Goal: Transaction & Acquisition: Purchase product/service

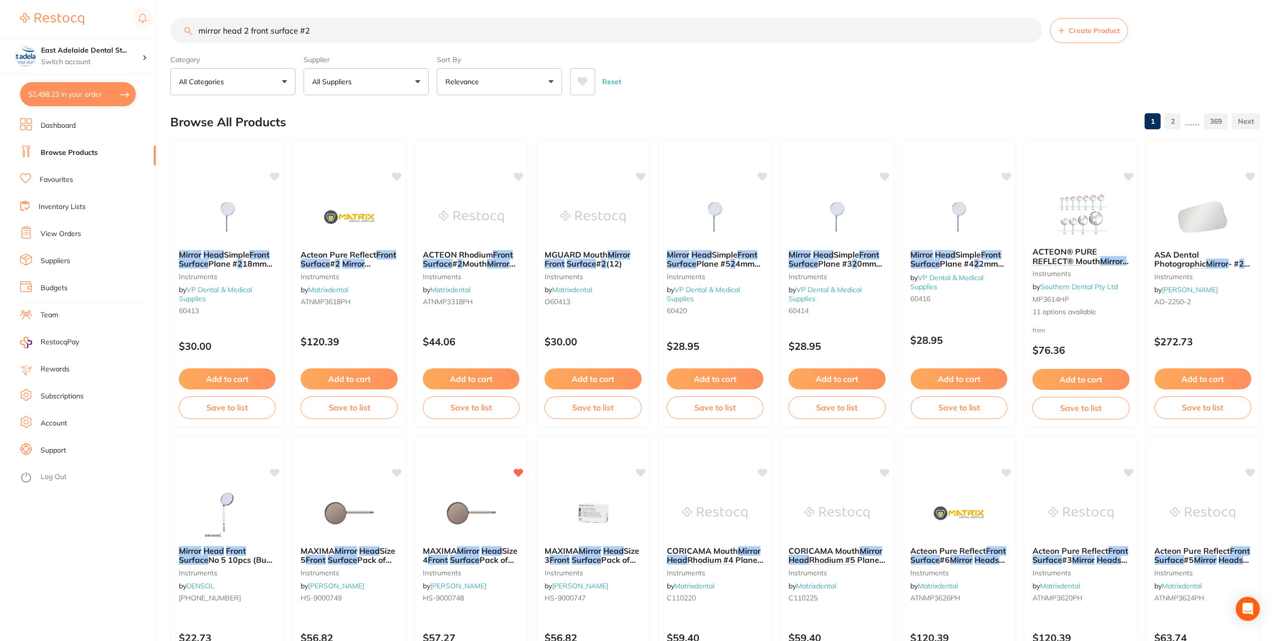
scroll to position [301, 0]
drag, startPoint x: 343, startPoint y: 27, endPoint x: 12, endPoint y: 50, distance: 332.0
click at [12, 50] on div "$2,498.23 [STREET_ADDRESS] Switch account East Adelaide Dental Studio $2,498.23…" at bounding box center [640, 318] width 1280 height 641
type input "ligno"
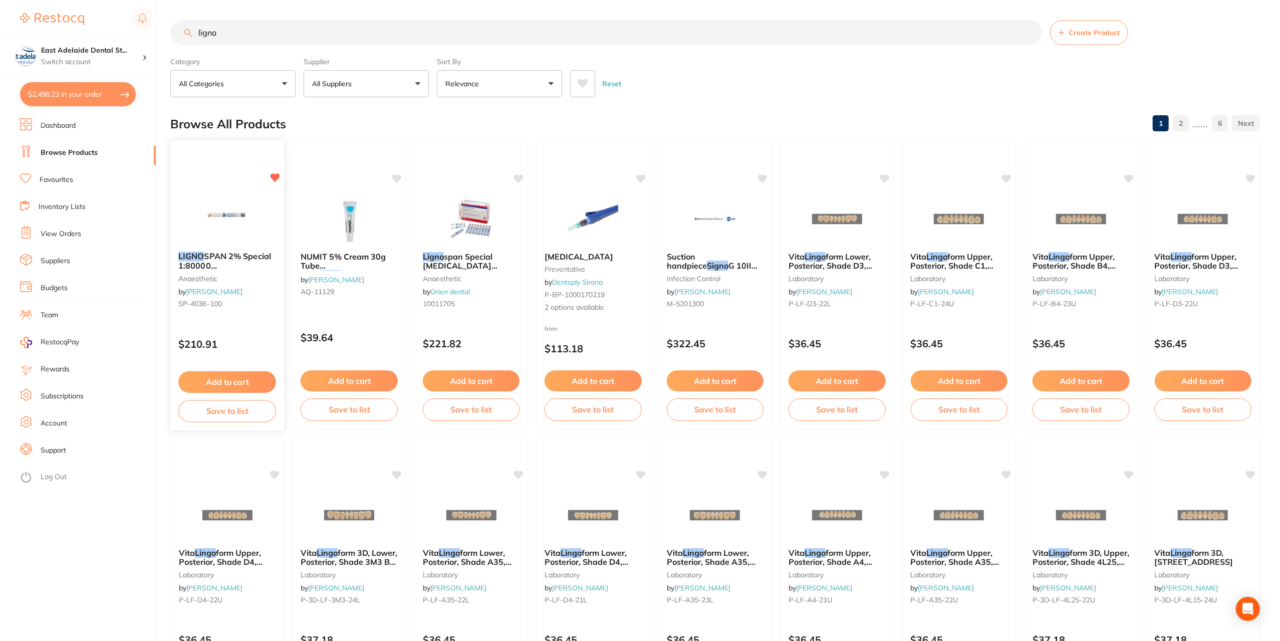
click at [256, 375] on button "Add to cart" at bounding box center [227, 382] width 98 height 22
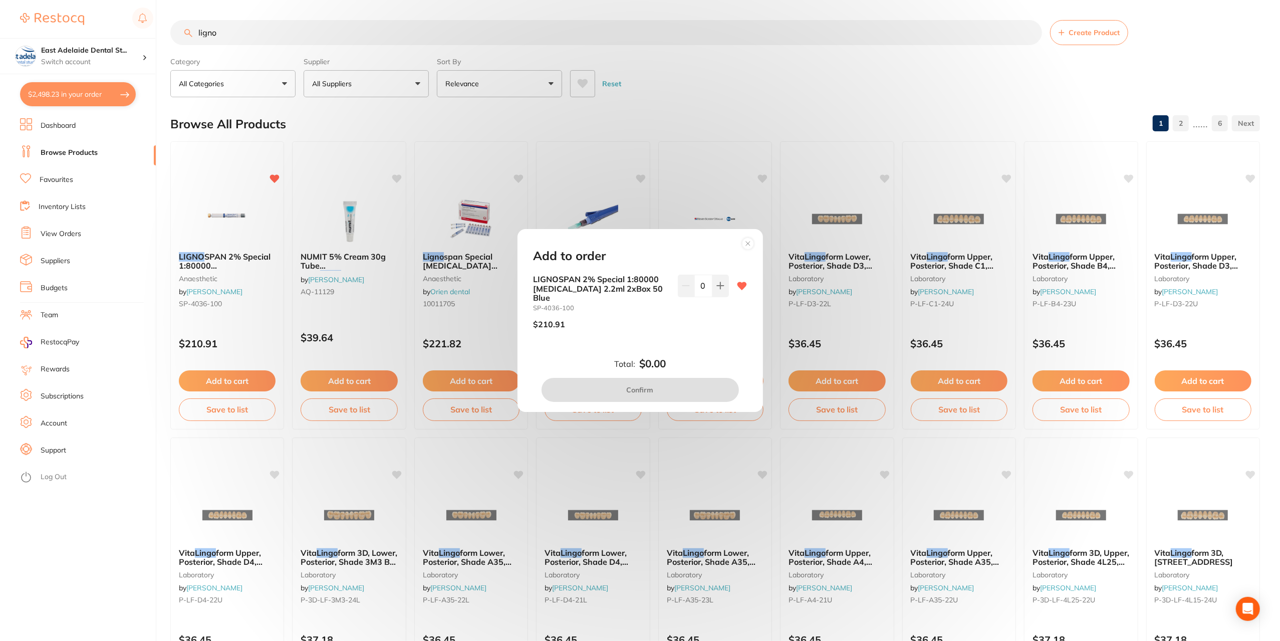
click at [754, 251] on icon at bounding box center [748, 243] width 16 height 16
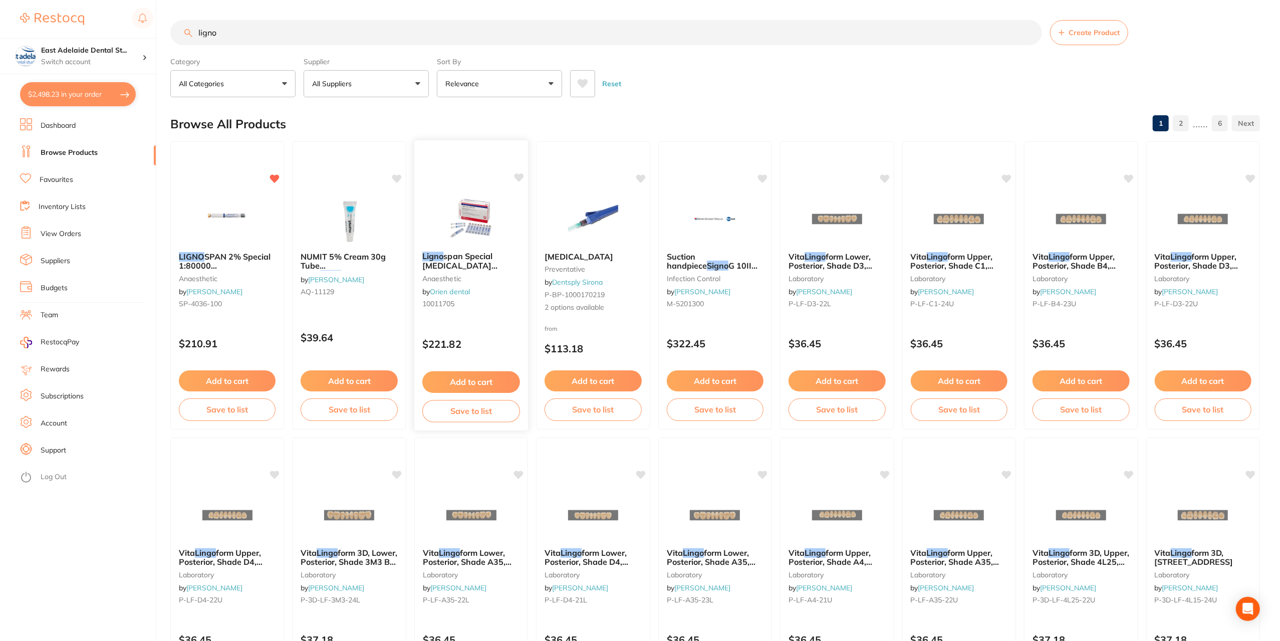
click at [502, 379] on button "Add to cart" at bounding box center [471, 382] width 98 height 22
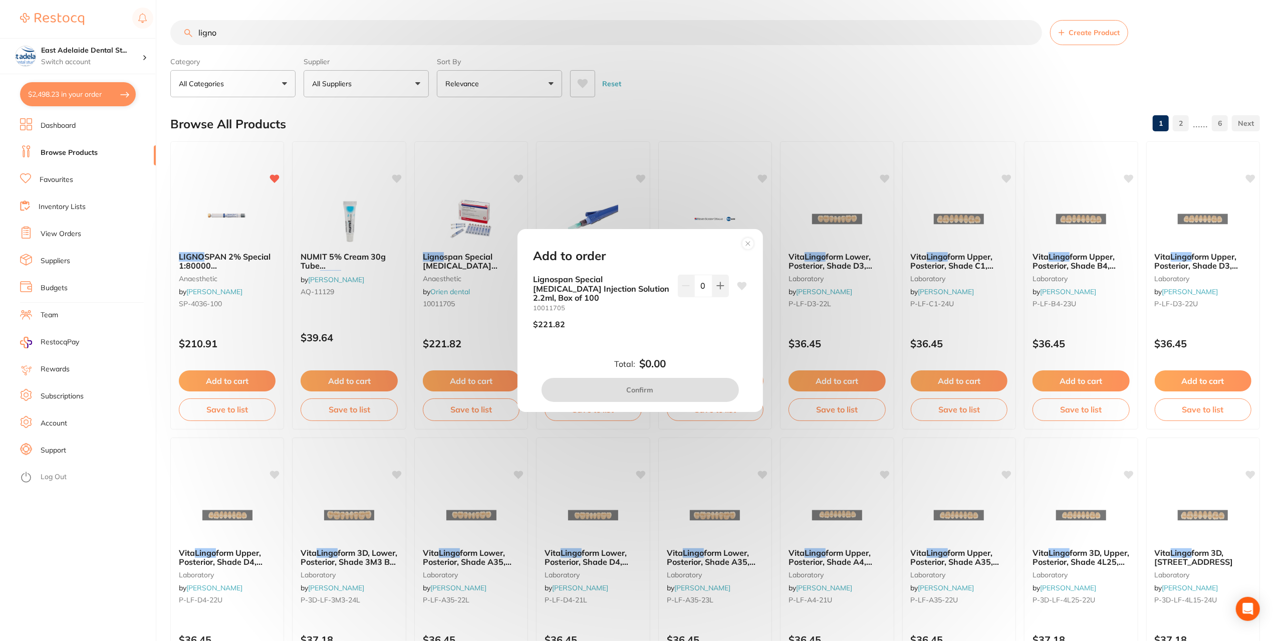
click at [467, 331] on div "Add to order Lignospan Special [MEDICAL_DATA] Injection Solution 2.2ml, Box of …" at bounding box center [640, 320] width 1280 height 641
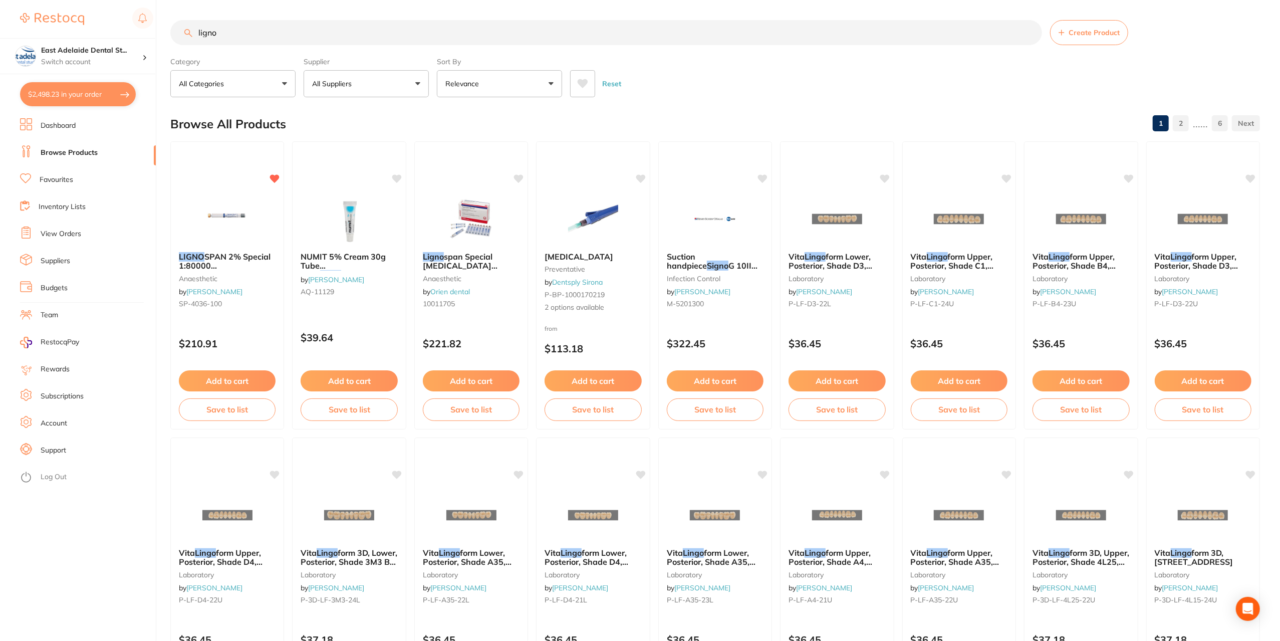
click at [402, 81] on button "All Suppliers" at bounding box center [366, 83] width 125 height 27
click at [381, 172] on p "Dentsply Sirona" at bounding box center [370, 170] width 60 height 9
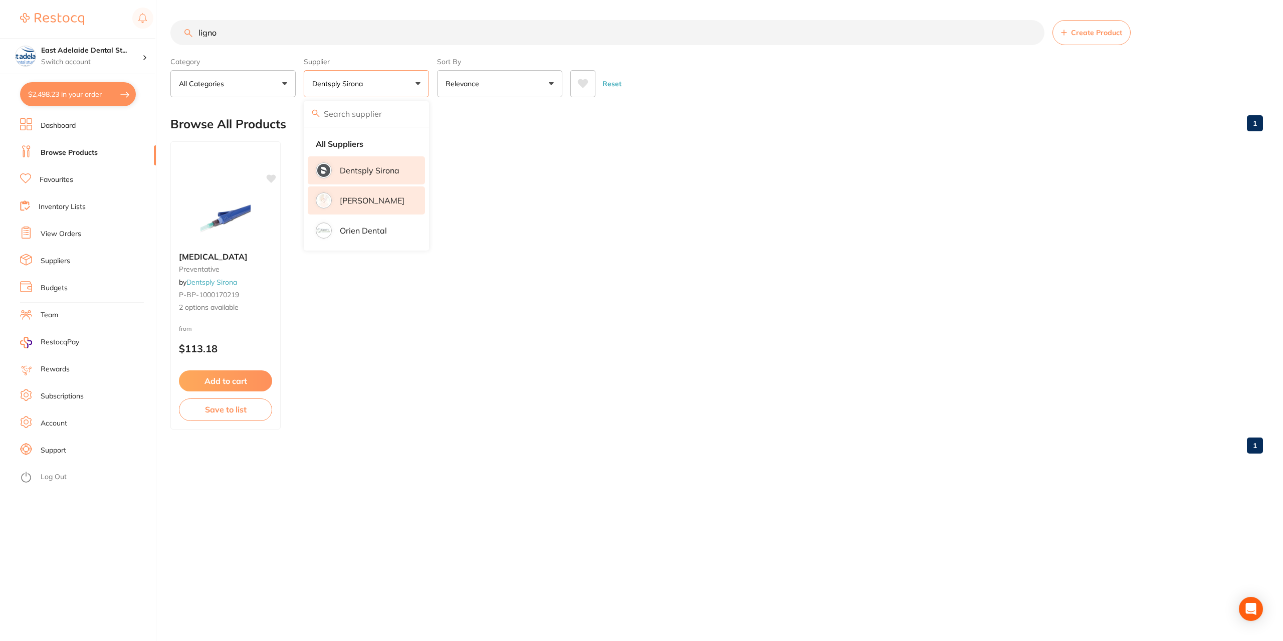
drag, startPoint x: 382, startPoint y: 202, endPoint x: 380, endPoint y: 208, distance: 6.3
click at [383, 201] on p "[PERSON_NAME]" at bounding box center [372, 200] width 65 height 9
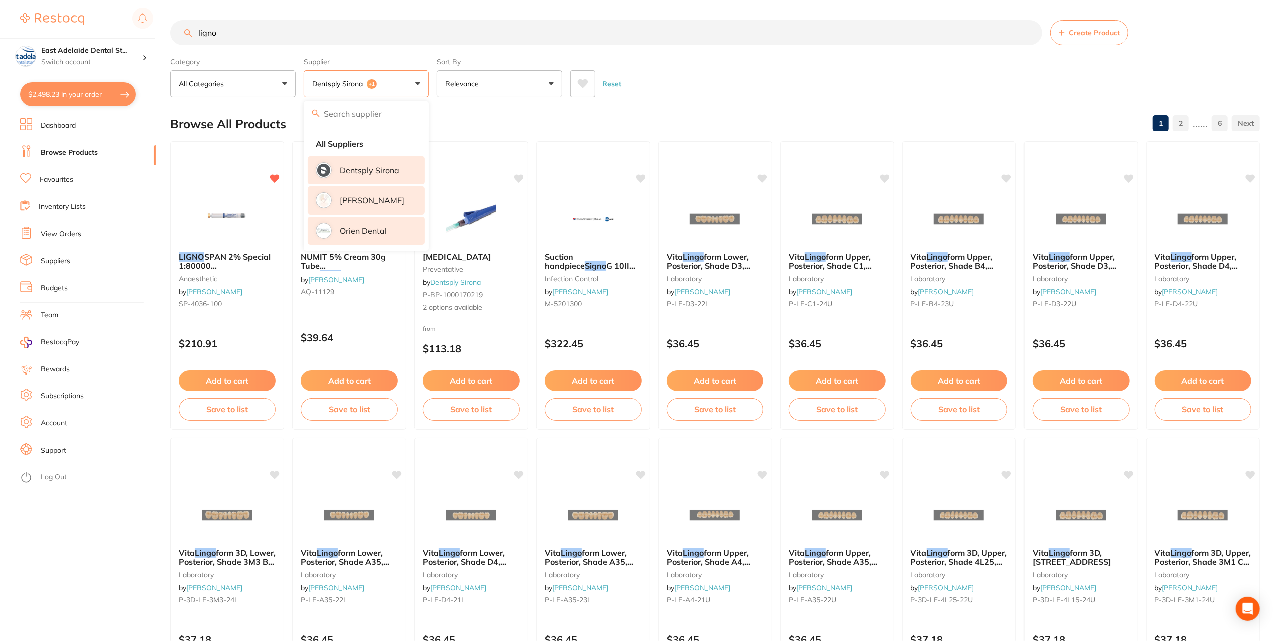
click at [378, 240] on li "Orien dental" at bounding box center [366, 230] width 117 height 28
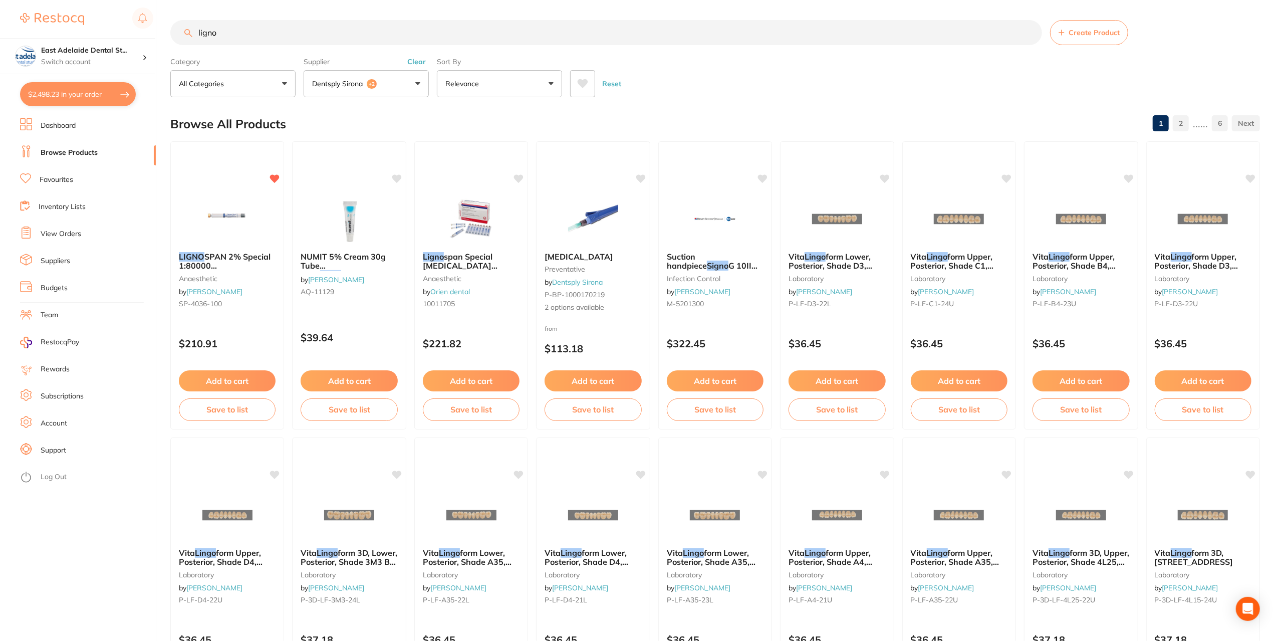
drag, startPoint x: 240, startPoint y: 385, endPoint x: 306, endPoint y: 395, distance: 66.0
click at [241, 383] on button "Add to cart" at bounding box center [227, 380] width 97 height 21
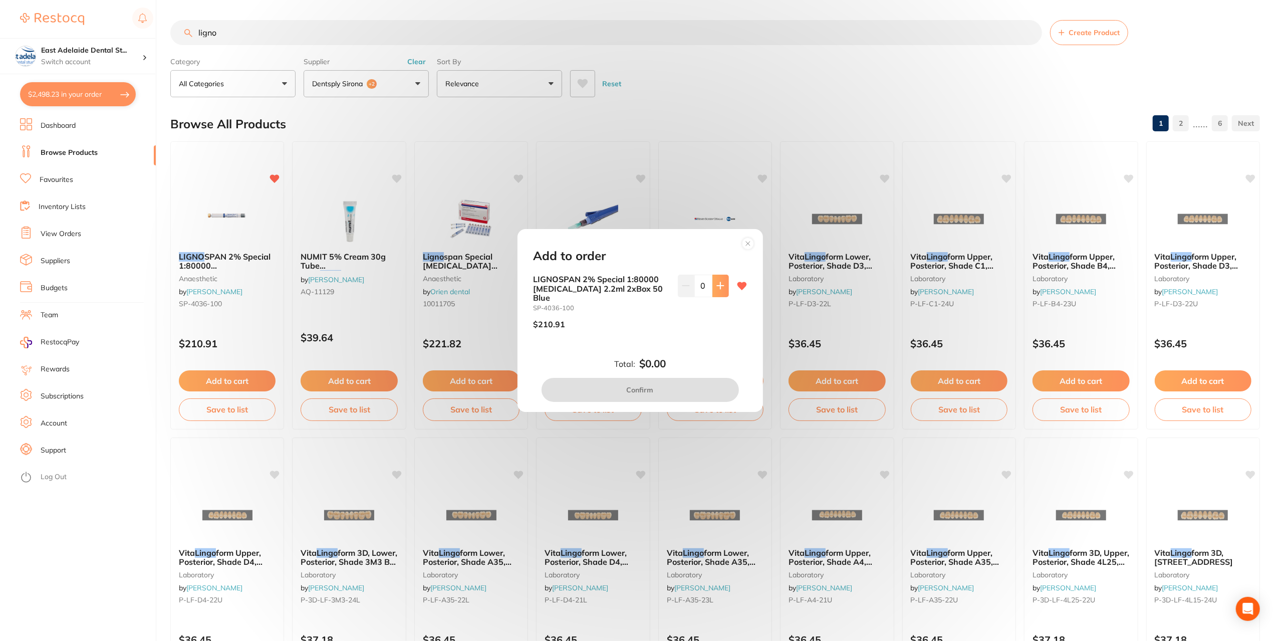
click at [717, 295] on button at bounding box center [720, 286] width 17 height 22
click at [717, 289] on icon at bounding box center [720, 286] width 7 height 7
type input "2"
click at [663, 395] on button "Confirm" at bounding box center [640, 390] width 197 height 24
checkbox input "false"
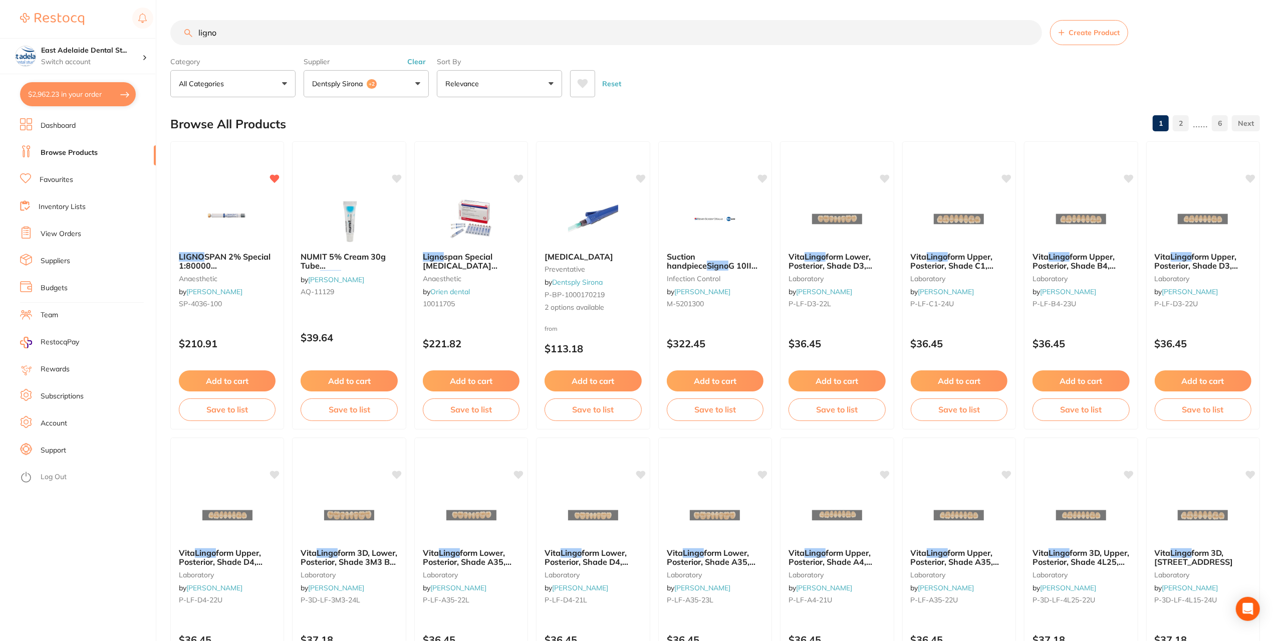
click at [87, 91] on button "$2,962.23 in your order" at bounding box center [78, 94] width 116 height 24
checkbox input "true"
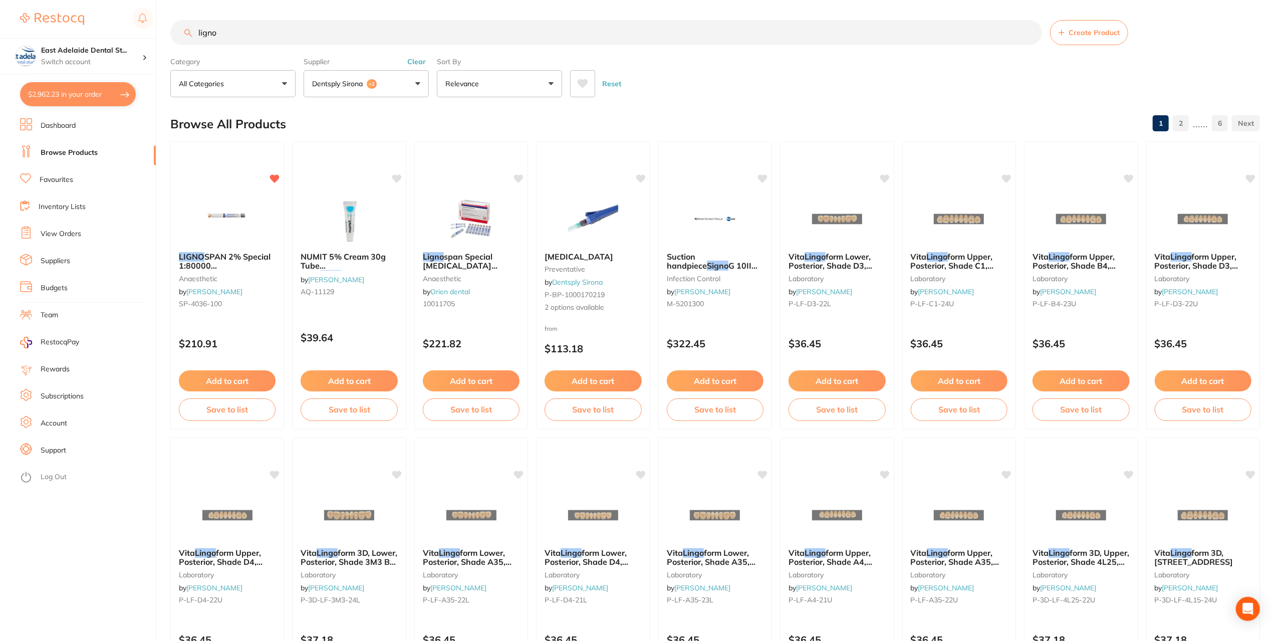
checkbox input "true"
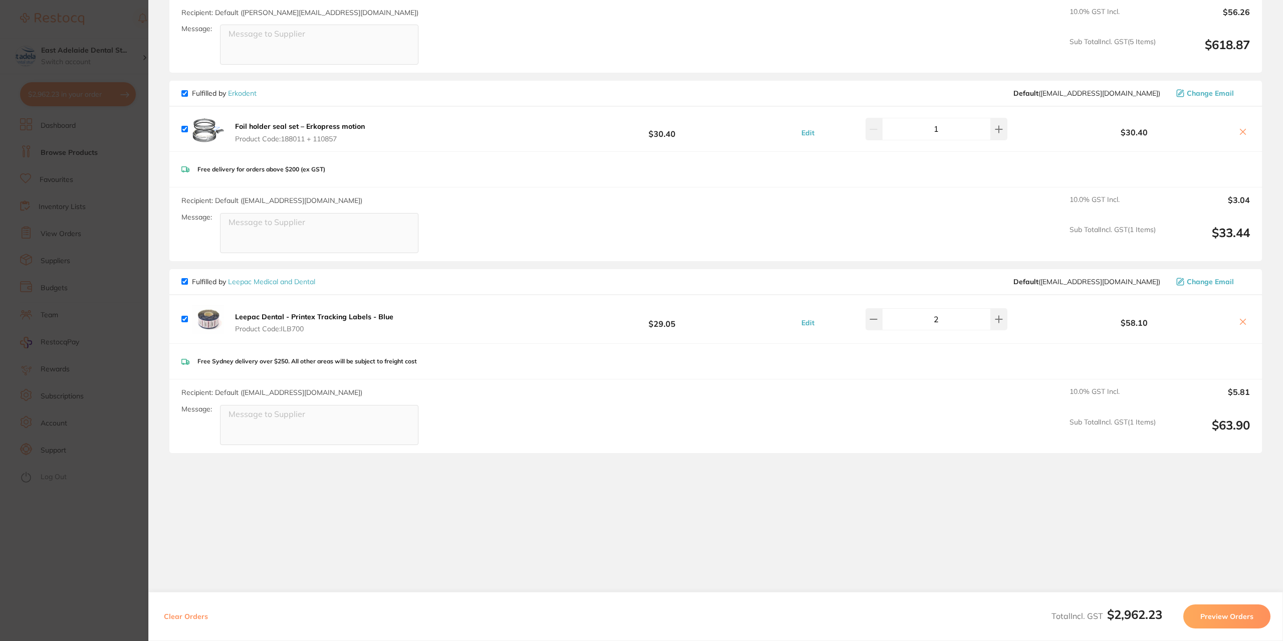
scroll to position [1878, 0]
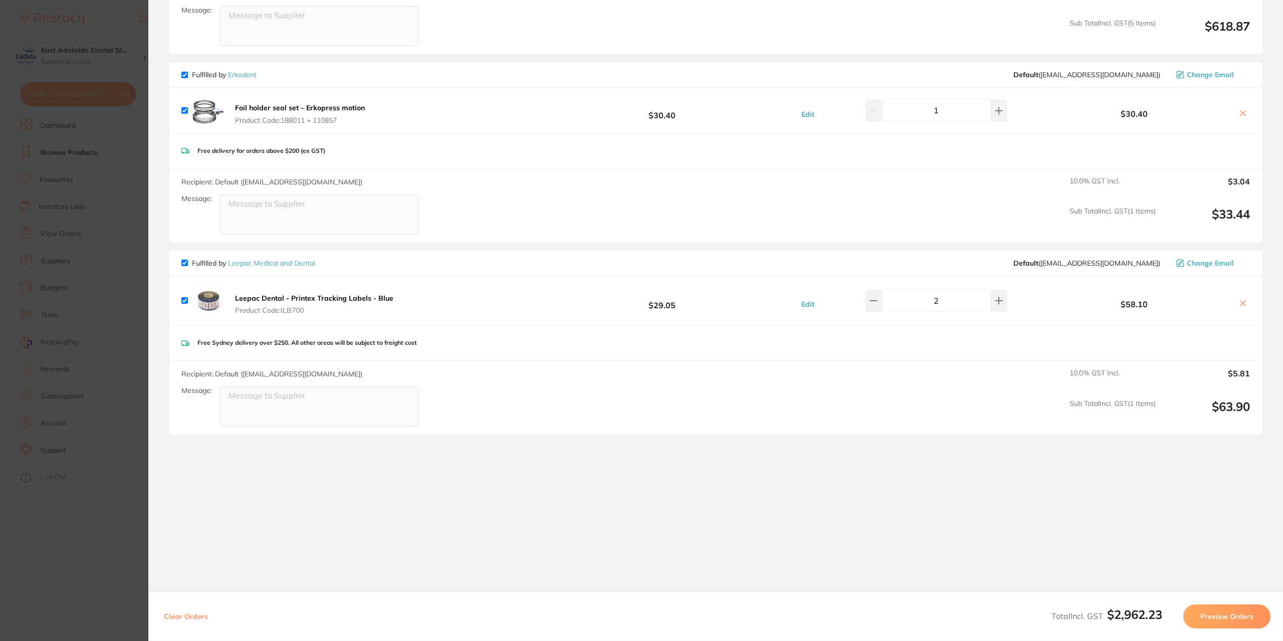
click at [117, 579] on section "Update RRP Set your pre negotiated price for this item. Item Agreed RRP (excl. …" at bounding box center [641, 320] width 1283 height 641
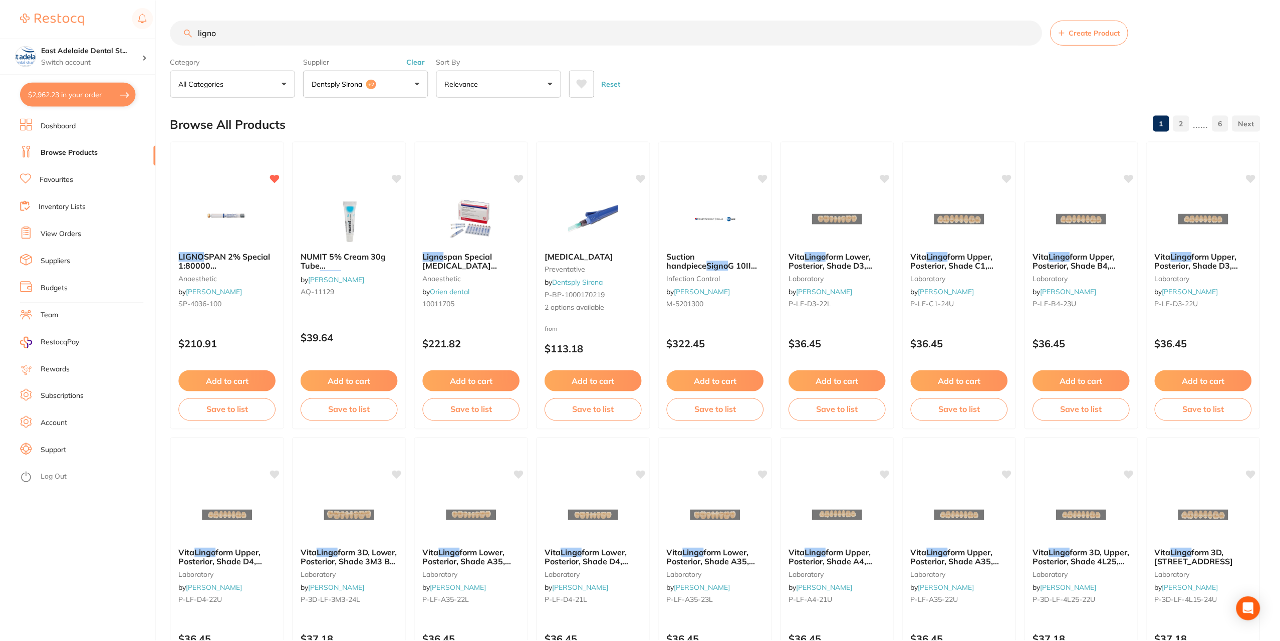
scroll to position [0, 0]
drag, startPoint x: 228, startPoint y: 35, endPoint x: 129, endPoint y: 17, distance: 100.7
click at [129, 17] on div "$2,962.23 [STREET_ADDRESS] Switch account East Adelaide Dental Studio $2,962.23…" at bounding box center [640, 320] width 1280 height 641
click at [64, 177] on link "Favourites" at bounding box center [57, 180] width 34 height 10
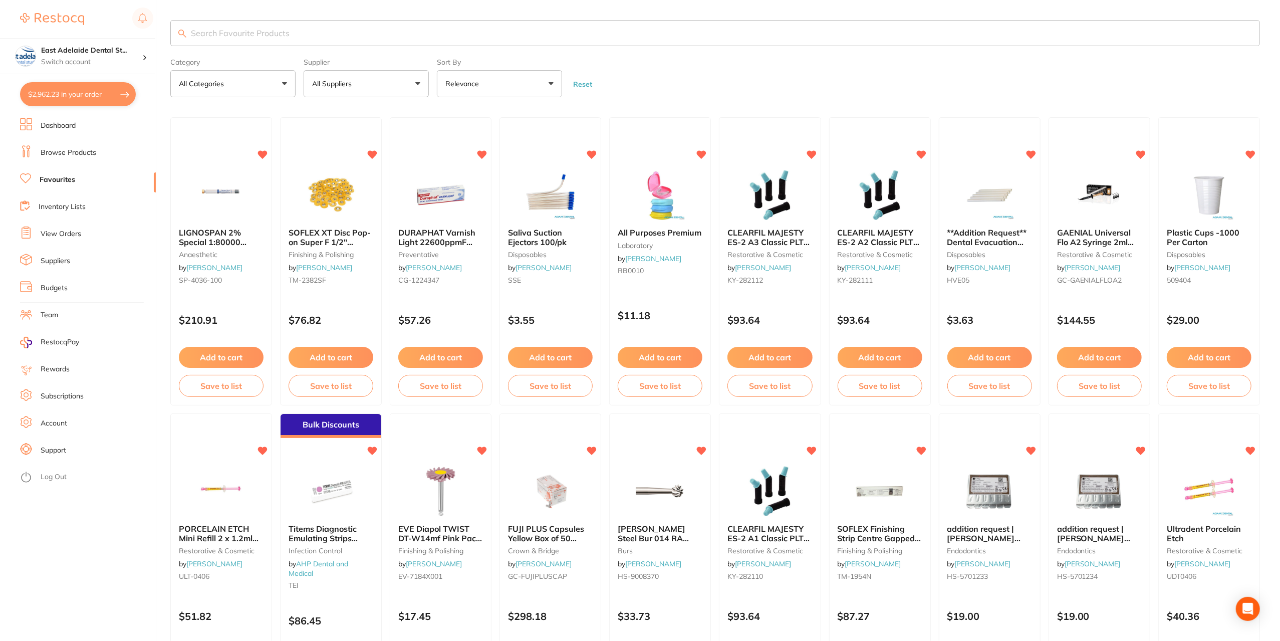
click at [239, 31] on input "search" at bounding box center [715, 33] width 1090 height 26
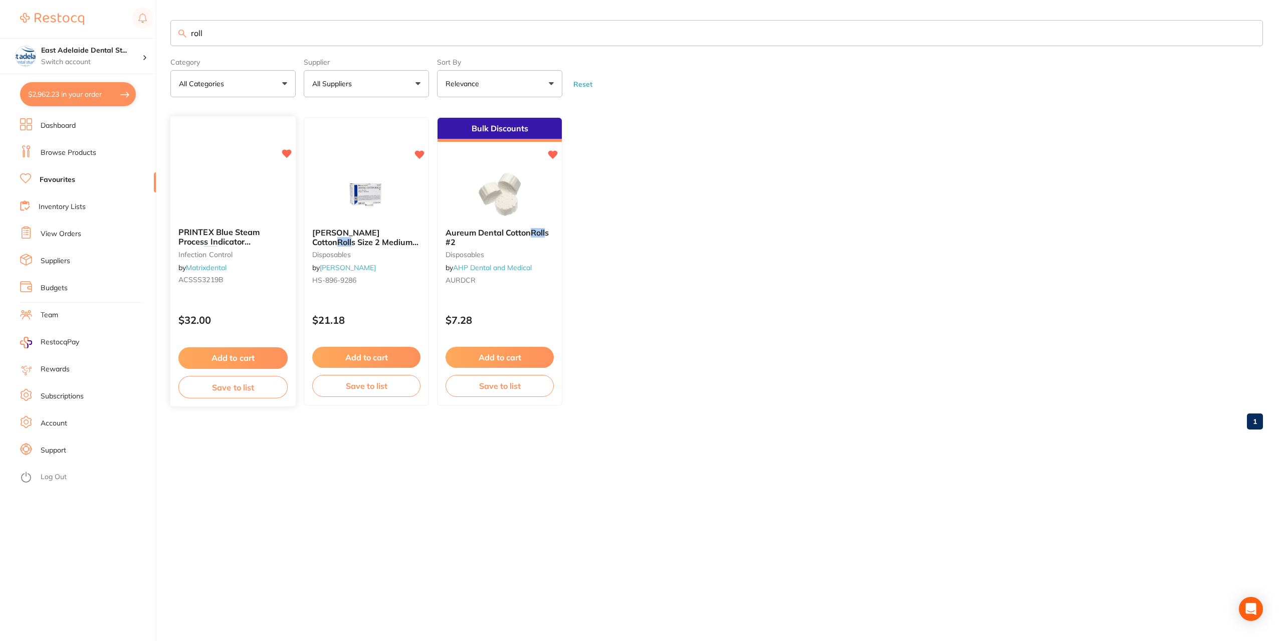
type input "roll"
click at [256, 366] on button "Add to cart" at bounding box center [232, 358] width 109 height 22
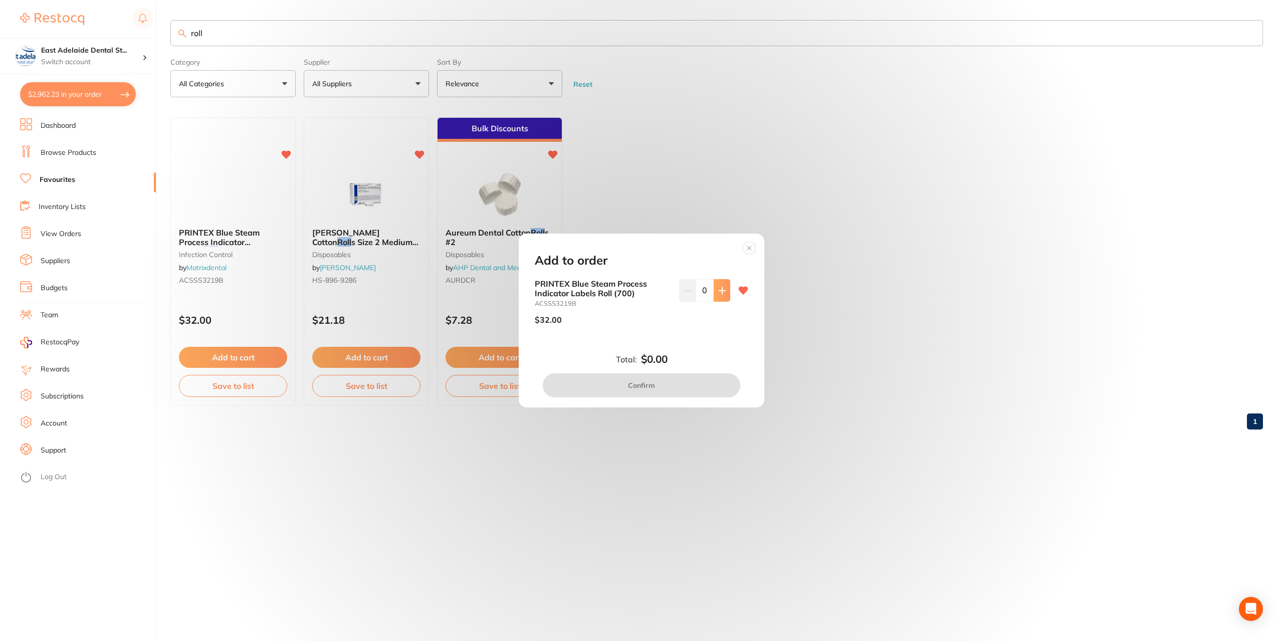
click at [716, 298] on button at bounding box center [721, 290] width 17 height 22
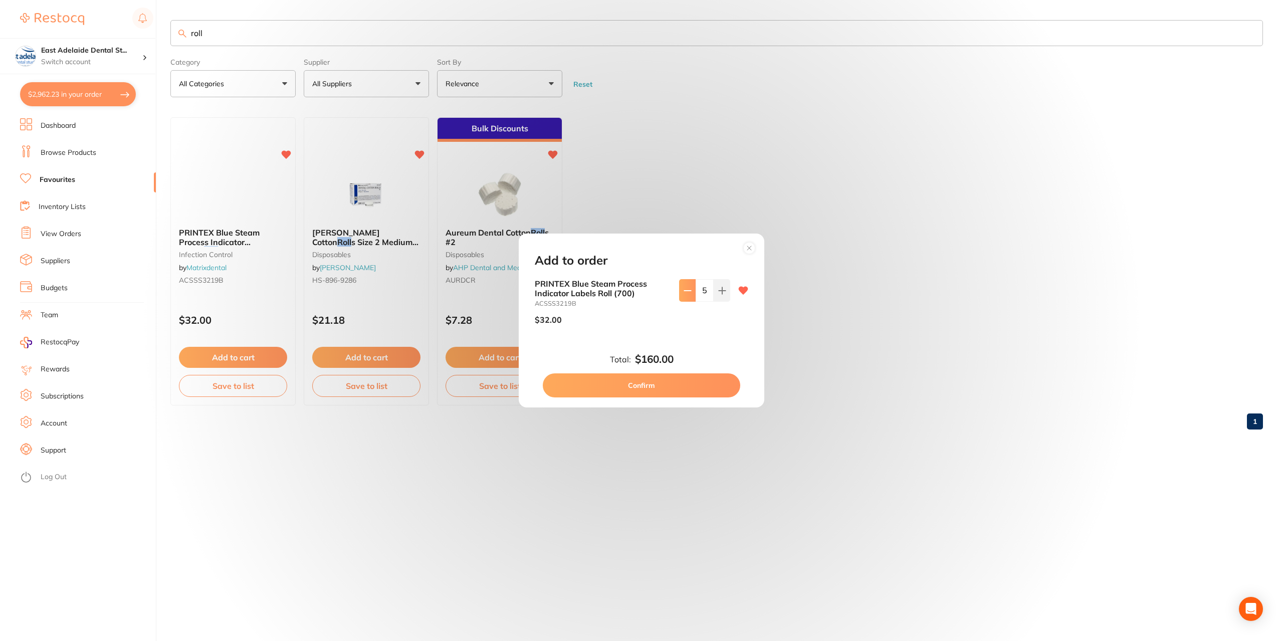
click at [685, 286] on button at bounding box center [687, 290] width 17 height 22
type input "4"
click at [664, 390] on button "Confirm" at bounding box center [641, 385] width 197 height 24
checkbox input "false"
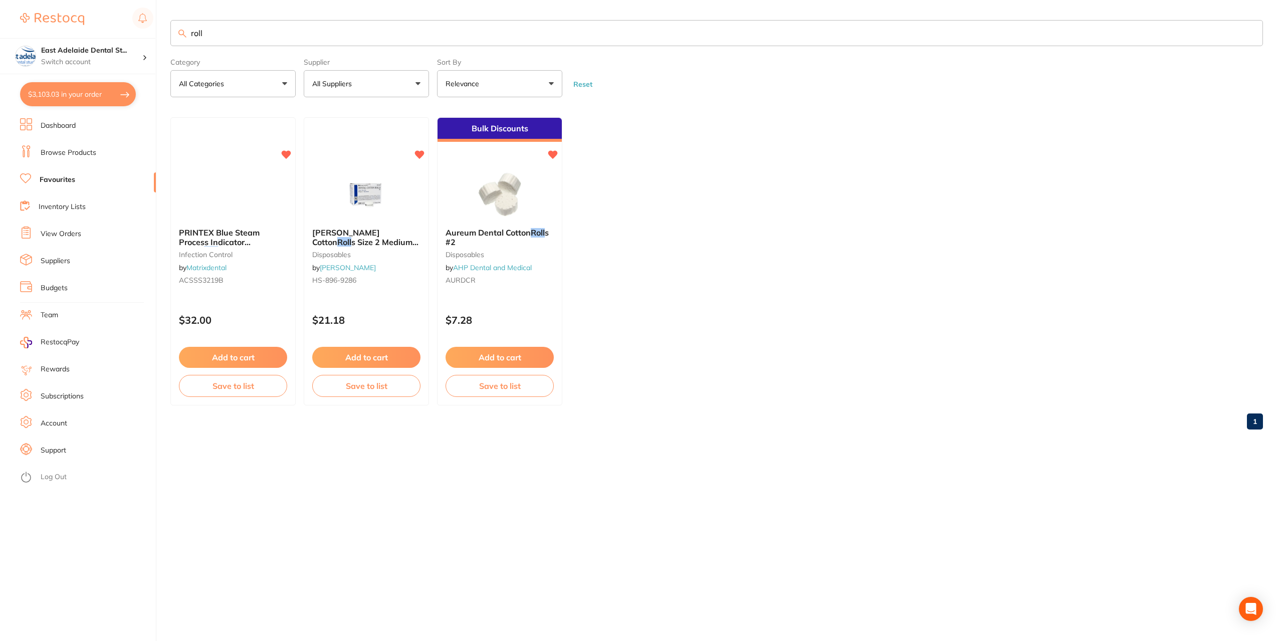
scroll to position [1926, 0]
click at [78, 95] on button "$3,103.03 in your order" at bounding box center [78, 94] width 116 height 24
checkbox input "true"
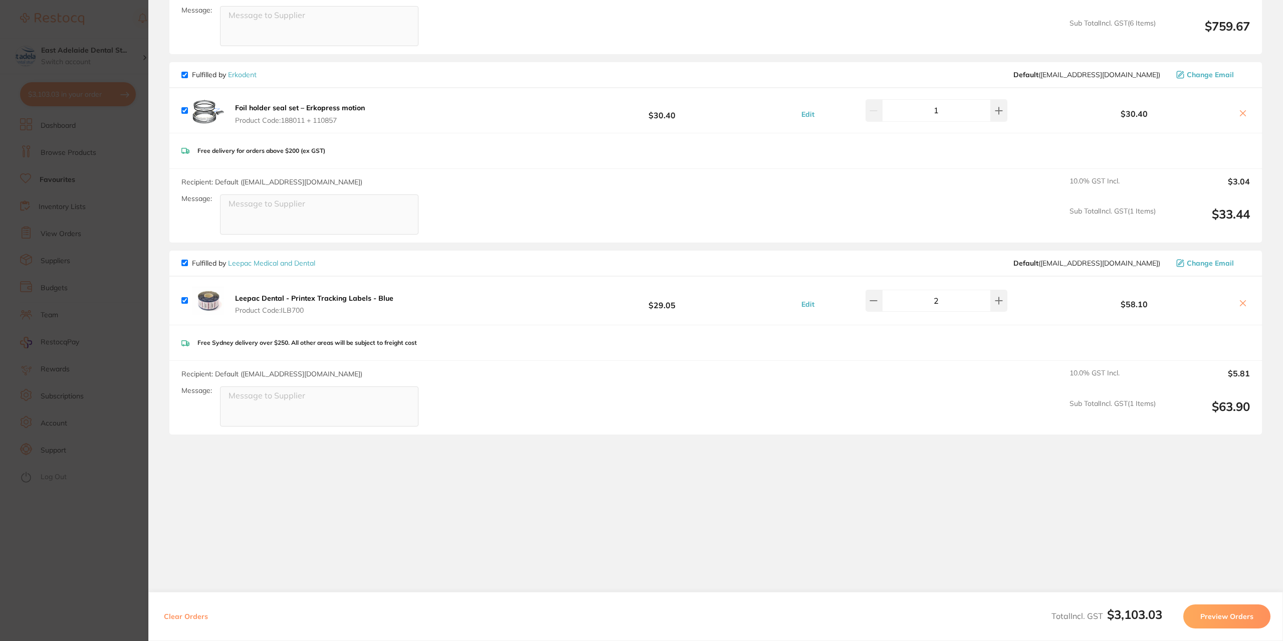
click at [1243, 299] on icon at bounding box center [1242, 303] width 8 height 8
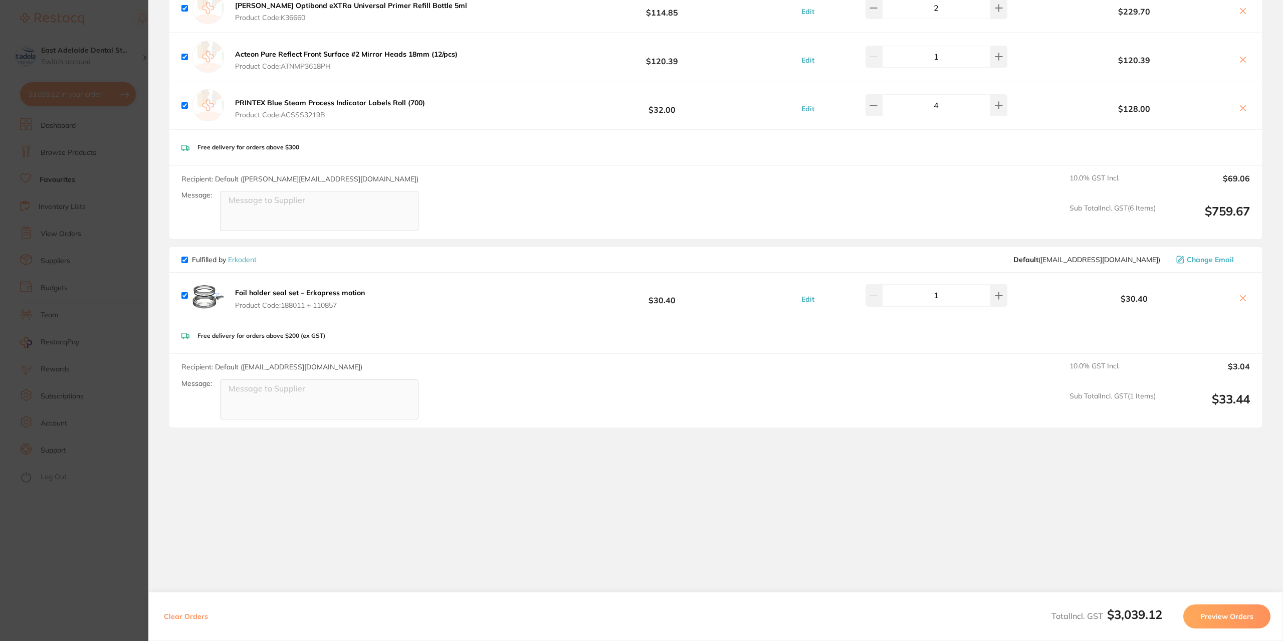
scroll to position [1735, 0]
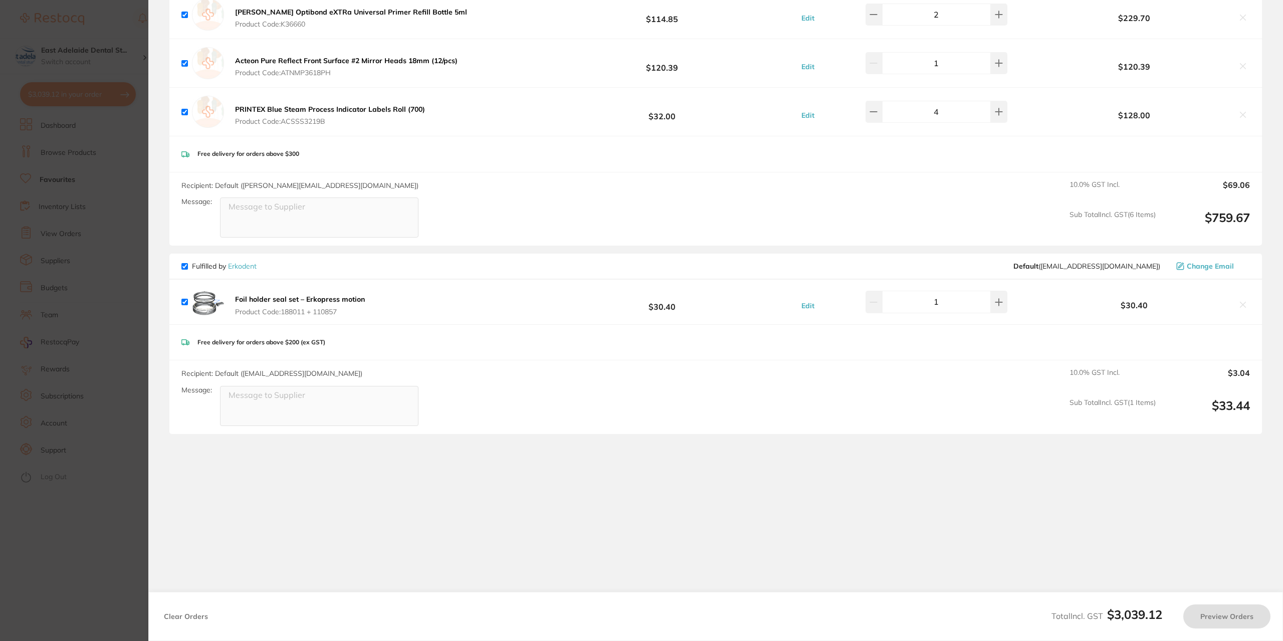
checkbox input "true"
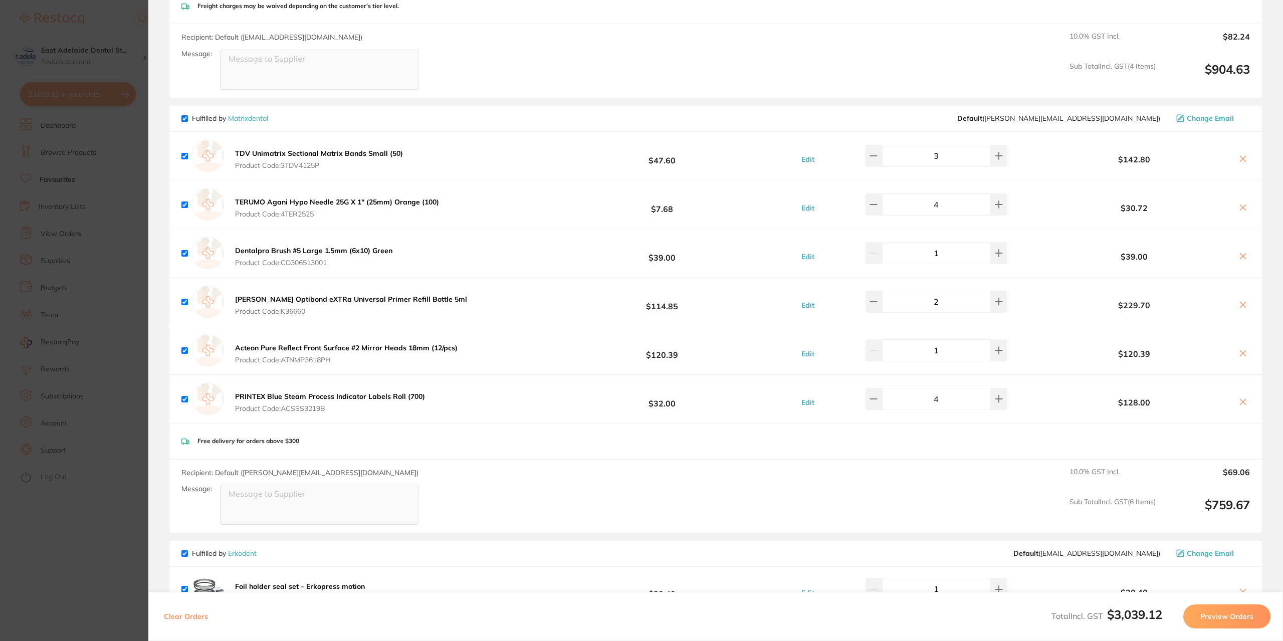
scroll to position [1434, 0]
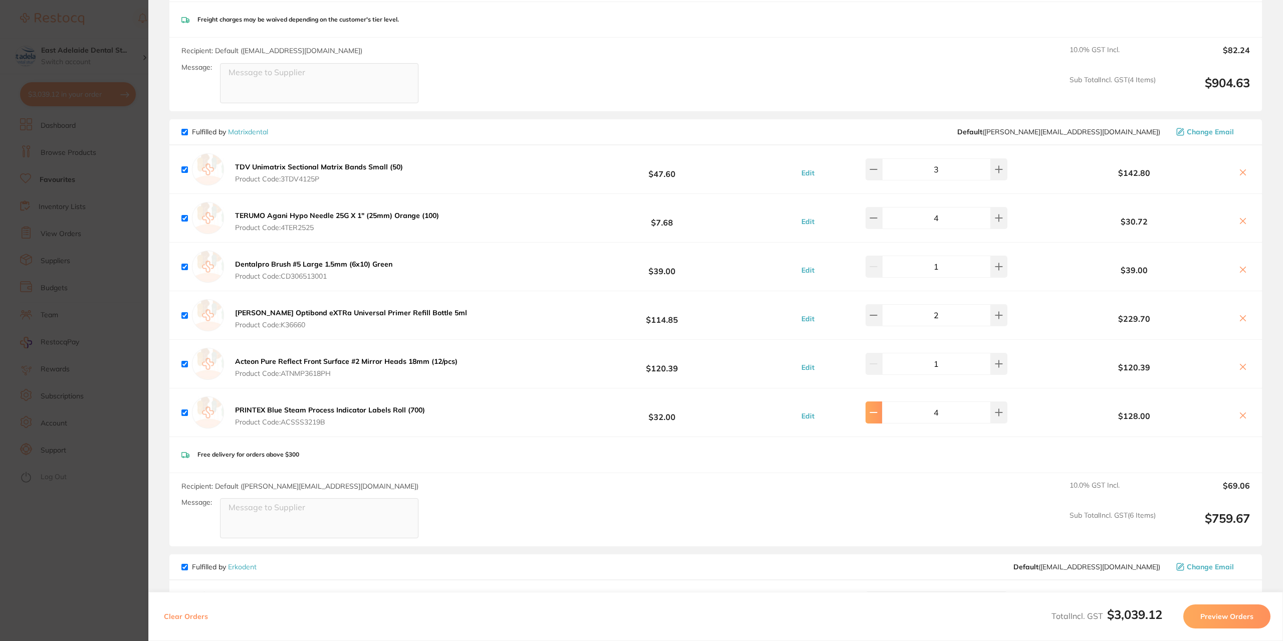
click at [877, 409] on icon at bounding box center [873, 412] width 8 height 8
type input "3"
click at [106, 568] on section "Update RRP Set your pre negotiated price for this item. Item Agreed RRP (excl. …" at bounding box center [641, 320] width 1283 height 641
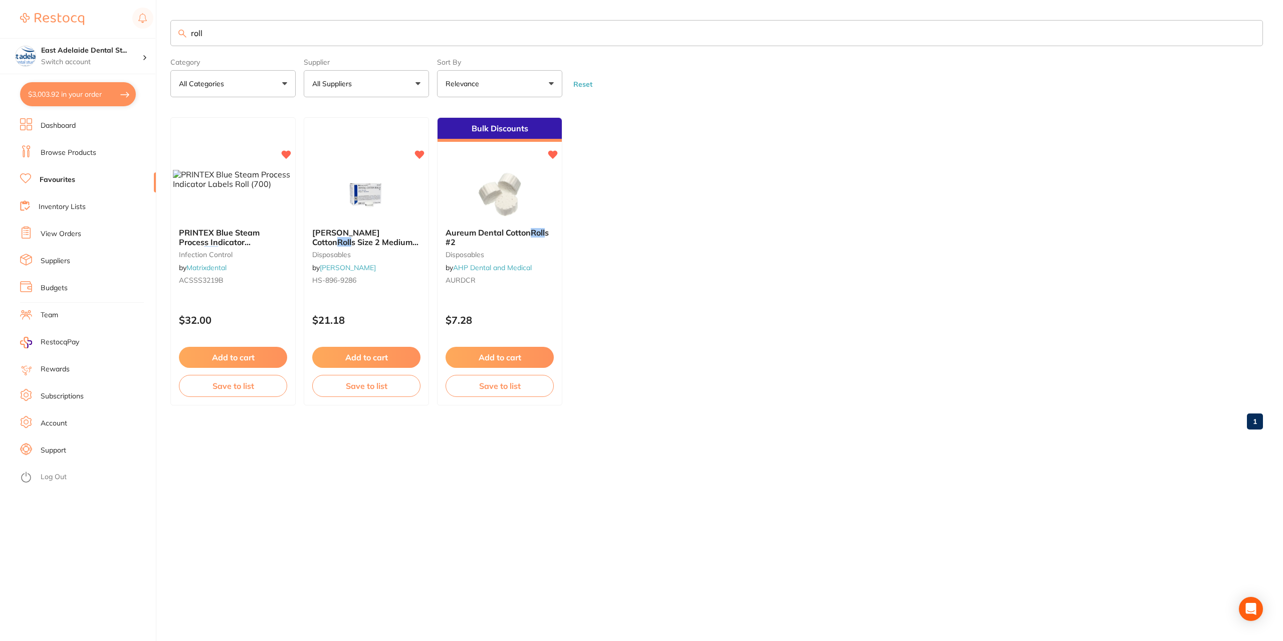
click at [87, 96] on button "$3,003.92 in your order" at bounding box center [78, 94] width 116 height 24
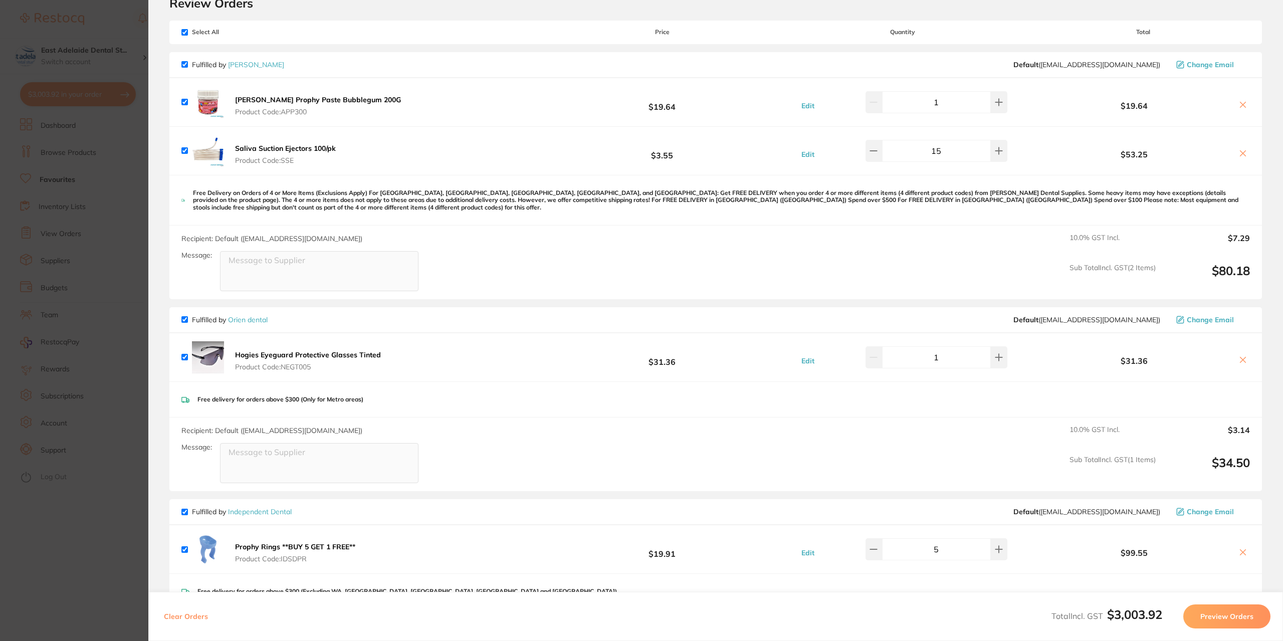
scroll to position [32, 0]
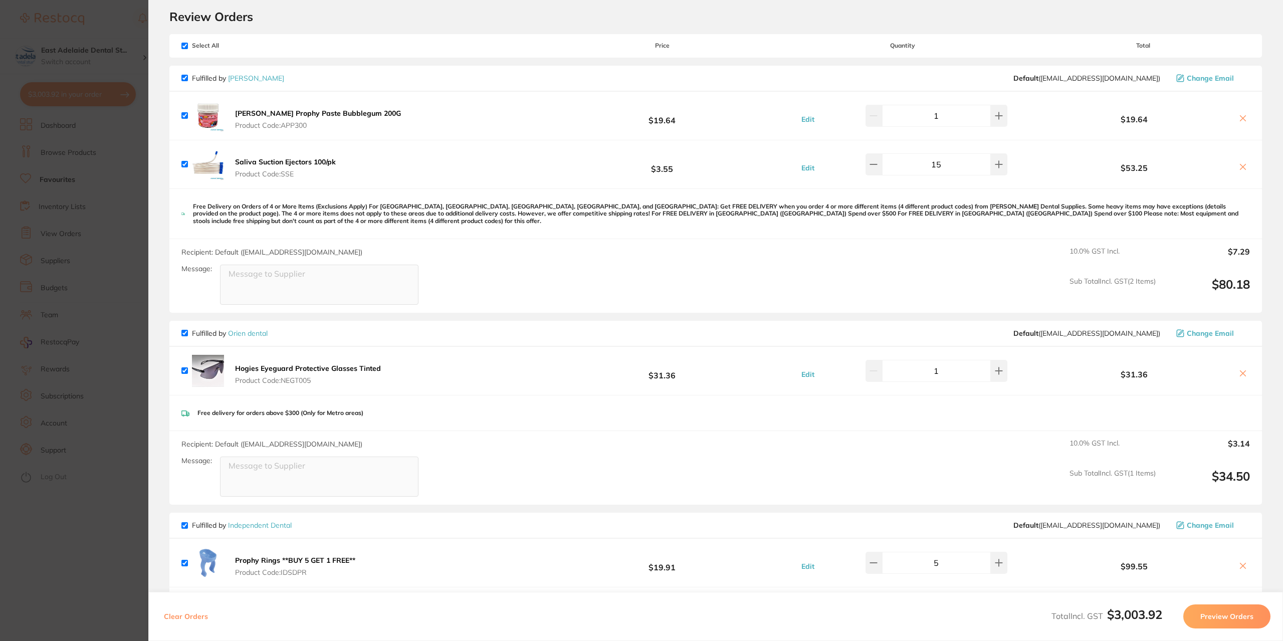
click at [66, 568] on section "Update RRP Set your pre negotiated price for this item. Item Agreed RRP (excl. …" at bounding box center [641, 320] width 1283 height 641
